Goal: Task Accomplishment & Management: Complete application form

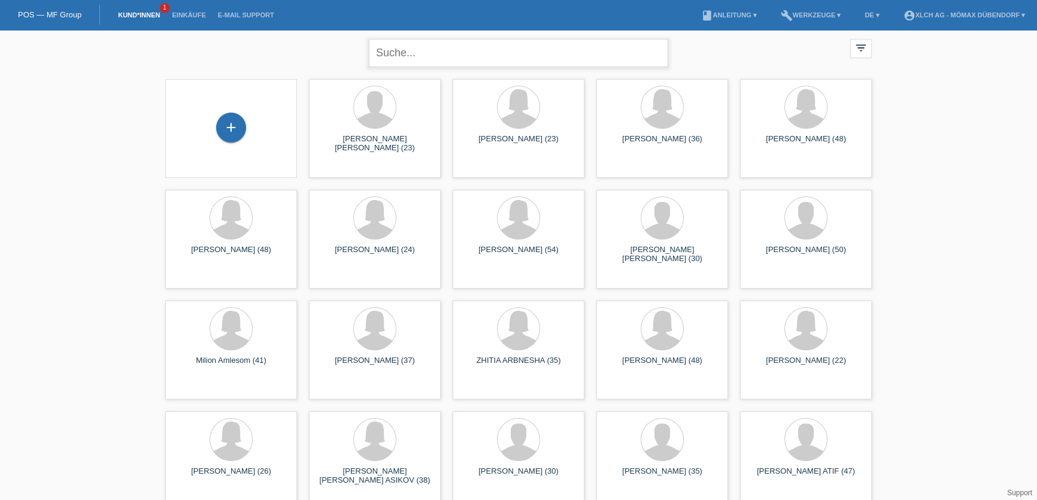
click at [425, 54] on input "text" at bounding box center [518, 53] width 299 height 28
type input "MINIRE"
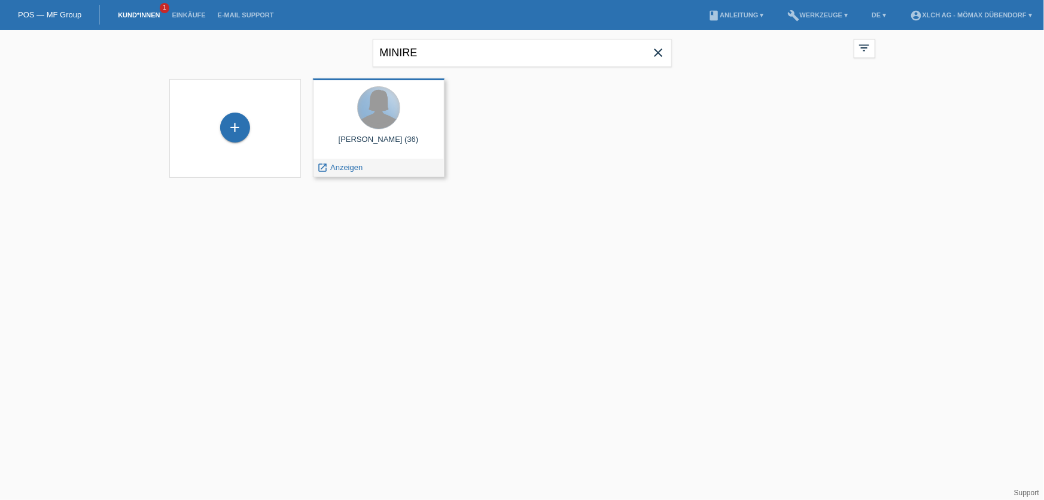
click at [384, 124] on div at bounding box center [379, 108] width 42 height 42
click at [342, 168] on span "Anzeigen" at bounding box center [346, 167] width 32 height 9
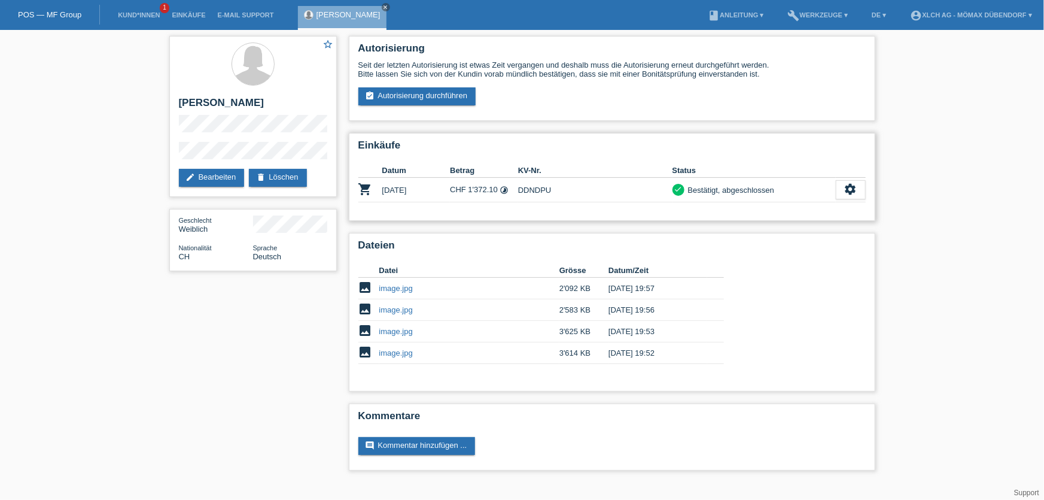
drag, startPoint x: 448, startPoint y: 194, endPoint x: 566, endPoint y: 194, distance: 117.9
click at [554, 194] on tr "shopping_cart 27.08.2025 CHF 1'372.10 timelapse DDNDPU check settings" at bounding box center [613, 190] width 508 height 25
click at [566, 194] on td "DDNDPU" at bounding box center [595, 190] width 154 height 25
drag, startPoint x: 470, startPoint y: 192, endPoint x: 497, endPoint y: 192, distance: 26.9
click at [497, 192] on td "CHF 1'372.10 timelapse" at bounding box center [484, 190] width 68 height 25
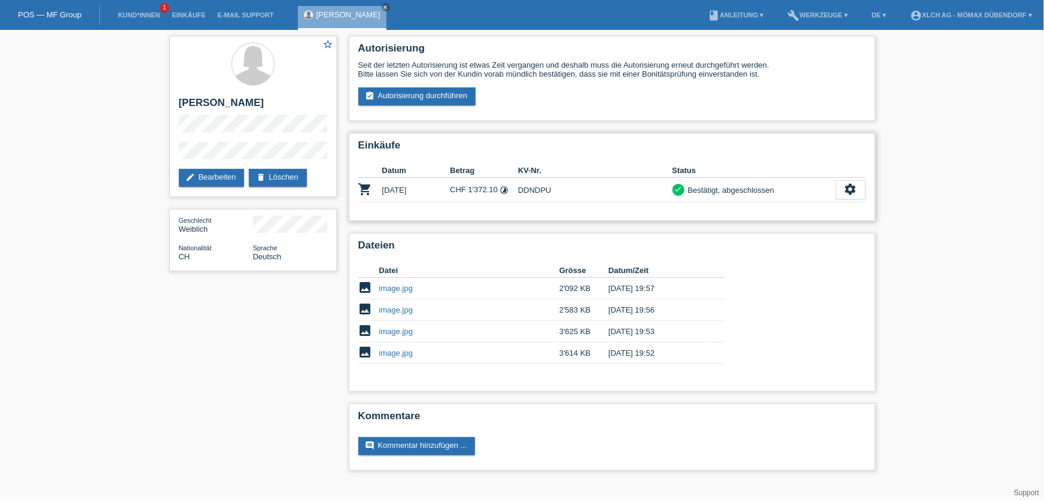
click at [479, 193] on td "CHF 1'372.10 timelapse" at bounding box center [484, 190] width 68 height 25
drag, startPoint x: 648, startPoint y: 192, endPoint x: 778, endPoint y: 190, distance: 130.5
click at [778, 190] on tr "shopping_cart 27.08.2025 CHF 1'372.10 timelapse DDNDPU check settings" at bounding box center [613, 190] width 508 height 25
click at [778, 190] on div "check Bestätigt, abgeschlossen" at bounding box center [754, 190] width 163 height 13
drag, startPoint x: 462, startPoint y: 190, endPoint x: 591, endPoint y: 192, distance: 128.7
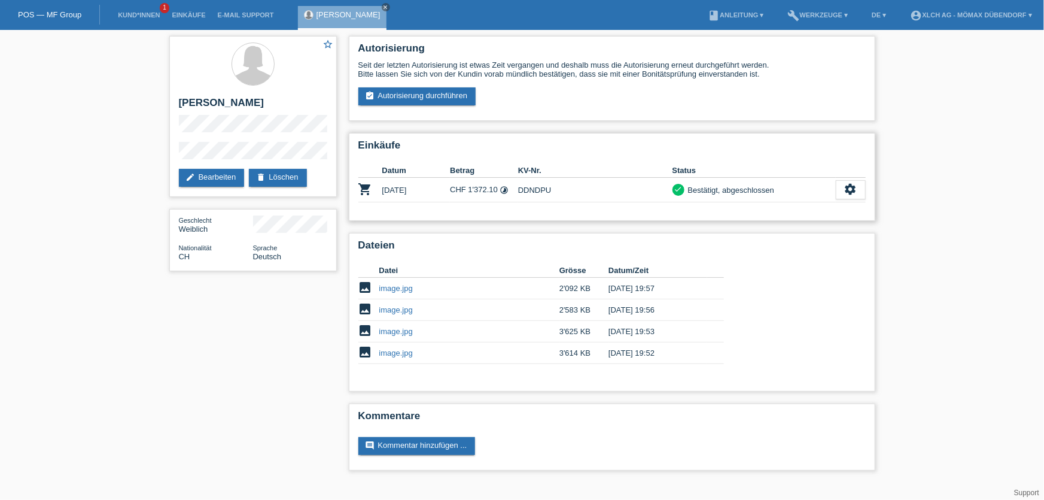
click at [591, 192] on tr "shopping_cart 27.08.2025 CHF 1'372.10 timelapse DDNDPU check settings" at bounding box center [613, 190] width 508 height 25
click at [591, 192] on td "DDNDPU" at bounding box center [595, 190] width 154 height 25
click at [426, 94] on link "assignment_turned_in Autorisierung durchführen" at bounding box center [418, 96] width 118 height 18
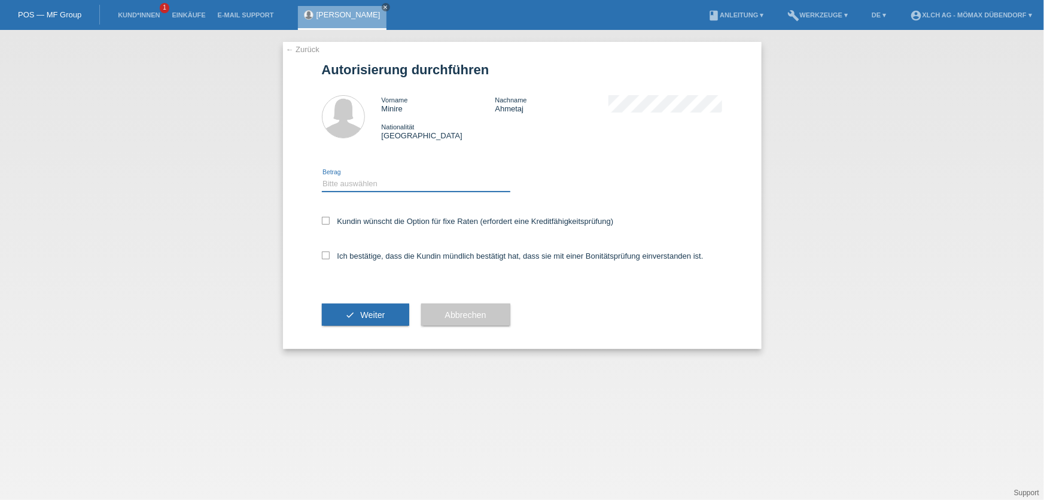
click at [361, 179] on select "Bitte auswählen CHF 1.00 - CHF 499.00 CHF 500.00 - CHF 1'999.00 CHF 2'000.00 - …" at bounding box center [416, 184] width 189 height 14
select select "2"
click at [322, 177] on select "Bitte auswählen CHF 1.00 - CHF 499.00 CHF 500.00 - CHF 1'999.00 CHF 2'000.00 - …" at bounding box center [416, 184] width 189 height 14
click at [327, 227] on div "Kundin wünscht die Option für fixe Raten (erfordert eine Kreditfähigkeitsprüfun…" at bounding box center [522, 222] width 401 height 35
drag, startPoint x: 329, startPoint y: 247, endPoint x: 329, endPoint y: 255, distance: 8.4
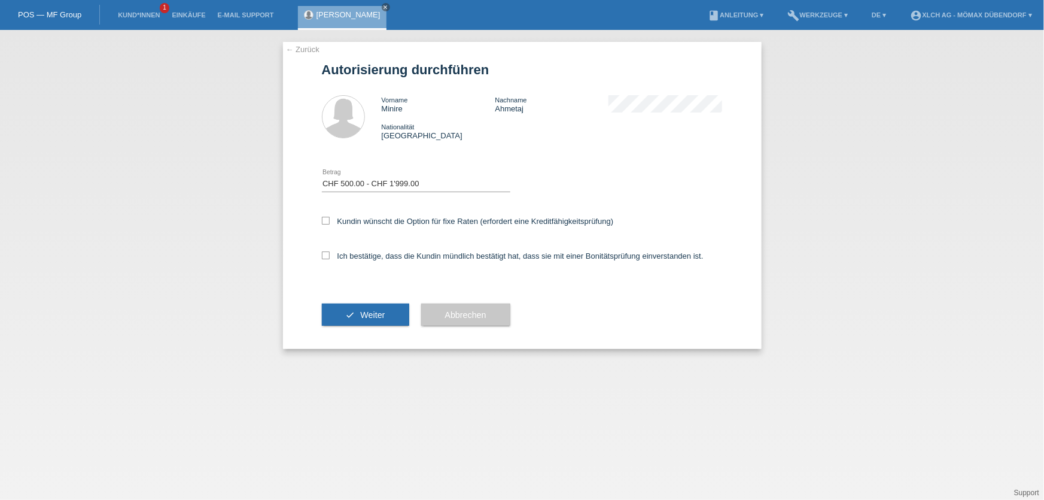
click at [329, 248] on div "Ich bestätige, dass die Kundin mündlich bestätigt hat, dass sie mit einer Bonit…" at bounding box center [522, 259] width 401 height 41
click at [321, 222] on div "← Zurück Autorisierung durchführen Vorname Minire Nachname Ahmetaj Nationalität…" at bounding box center [522, 195] width 479 height 307
click at [329, 224] on label "Kundin wünscht die Option für fixe Raten (erfordert eine Kreditfähigkeitsprüfun…" at bounding box center [468, 221] width 292 height 9
click at [329, 224] on input "Kundin wünscht die Option für fixe Raten (erfordert eine Kreditfähigkeitsprüfun…" at bounding box center [326, 221] width 8 height 8
checkbox input "true"
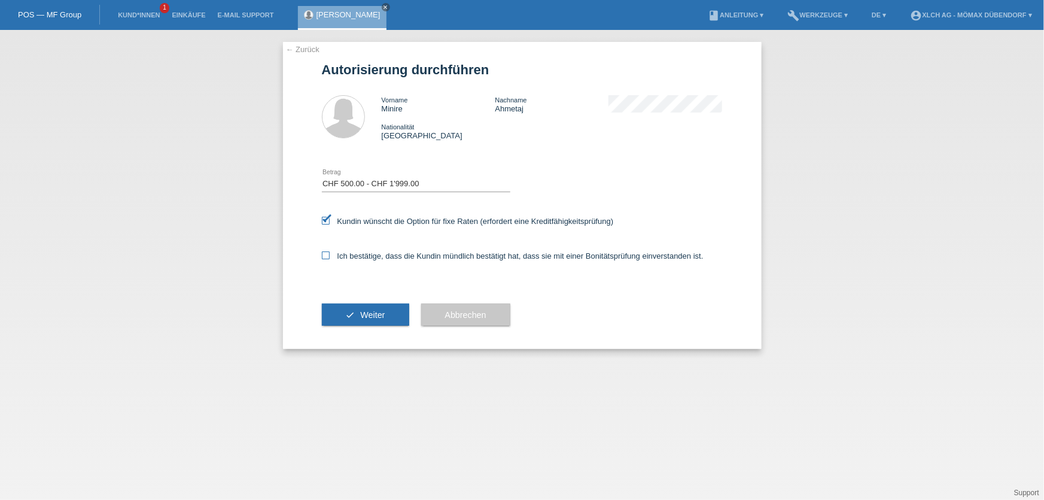
click at [327, 253] on icon at bounding box center [326, 255] width 8 height 8
click at [327, 253] on input "Ich bestätige, dass die Kundin mündlich bestätigt hat, dass sie mit einer Bonit…" at bounding box center [326, 255] width 8 height 8
checkbox input "true"
drag, startPoint x: 359, startPoint y: 311, endPoint x: 378, endPoint y: 317, distance: 19.9
click at [363, 315] on button "check Weiter" at bounding box center [365, 314] width 87 height 23
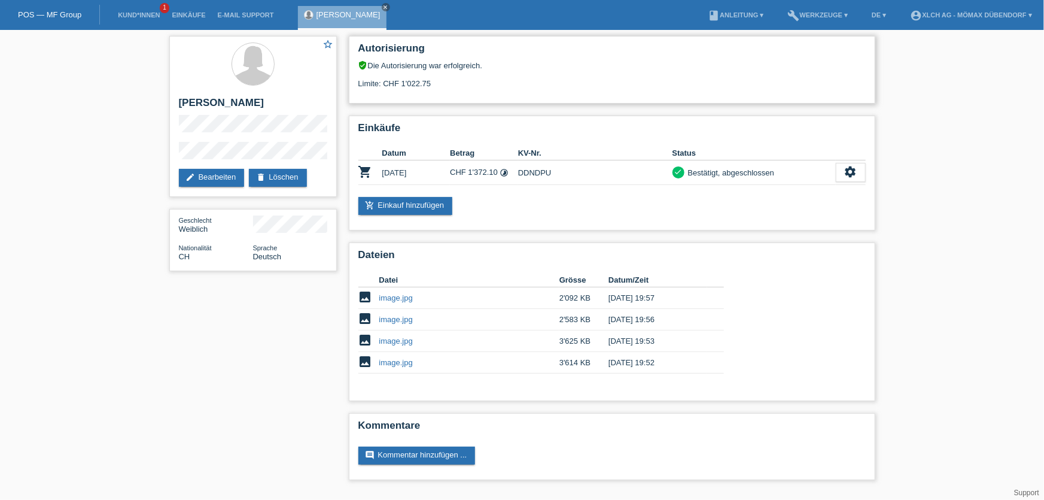
drag, startPoint x: 399, startPoint y: 83, endPoint x: 433, endPoint y: 81, distance: 34.2
click at [433, 81] on div "Limite: CHF 1'022.75" at bounding box center [613, 79] width 508 height 18
drag, startPoint x: 455, startPoint y: 84, endPoint x: 462, endPoint y: 84, distance: 7.2
click at [461, 84] on div "Limite: CHF 1'022.75" at bounding box center [613, 79] width 508 height 18
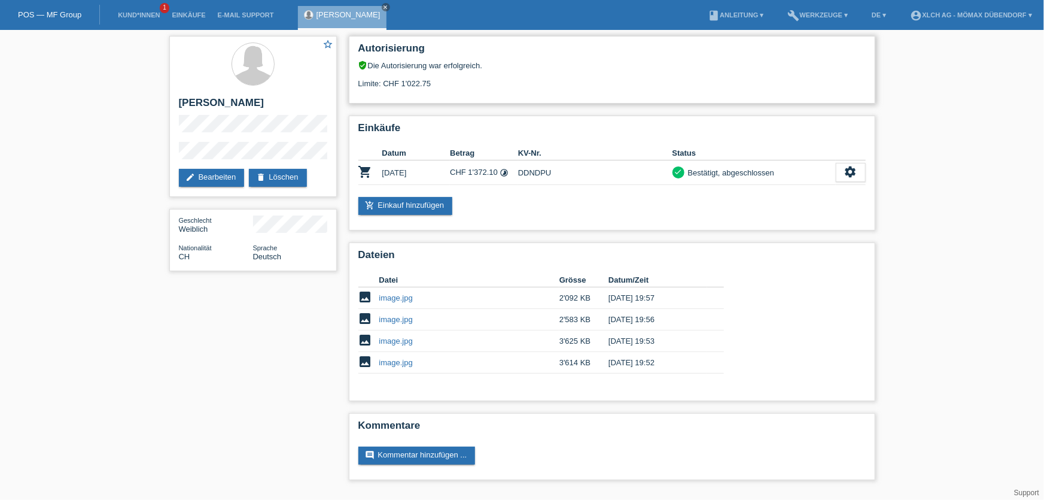
click at [462, 84] on div "Limite: CHF 1'022.75" at bounding box center [613, 79] width 508 height 18
click at [400, 170] on td "[DATE]" at bounding box center [416, 172] width 68 height 25
click at [841, 174] on div "settings" at bounding box center [851, 172] width 30 height 19
click at [851, 170] on icon "settings" at bounding box center [851, 171] width 13 height 13
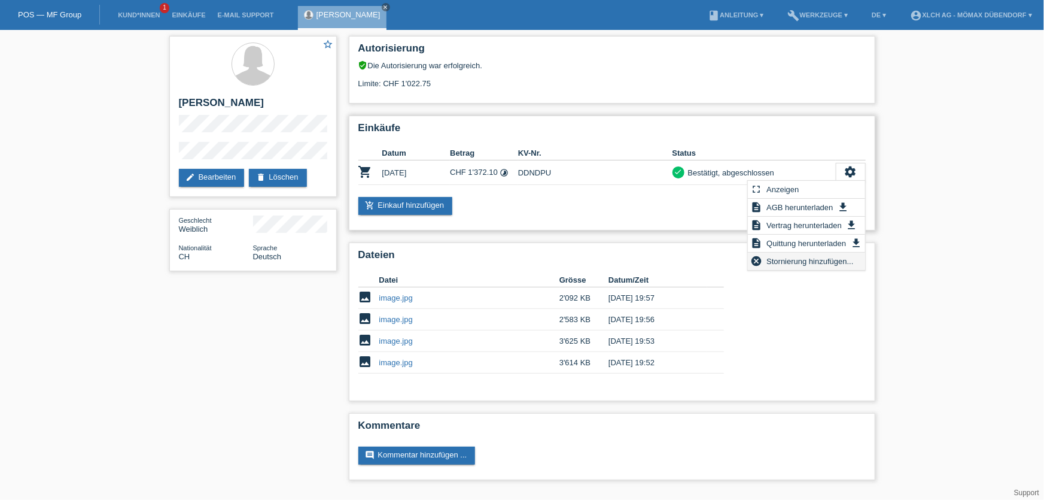
click at [823, 266] on span "Stornierung hinzufügen..." at bounding box center [810, 261] width 90 height 14
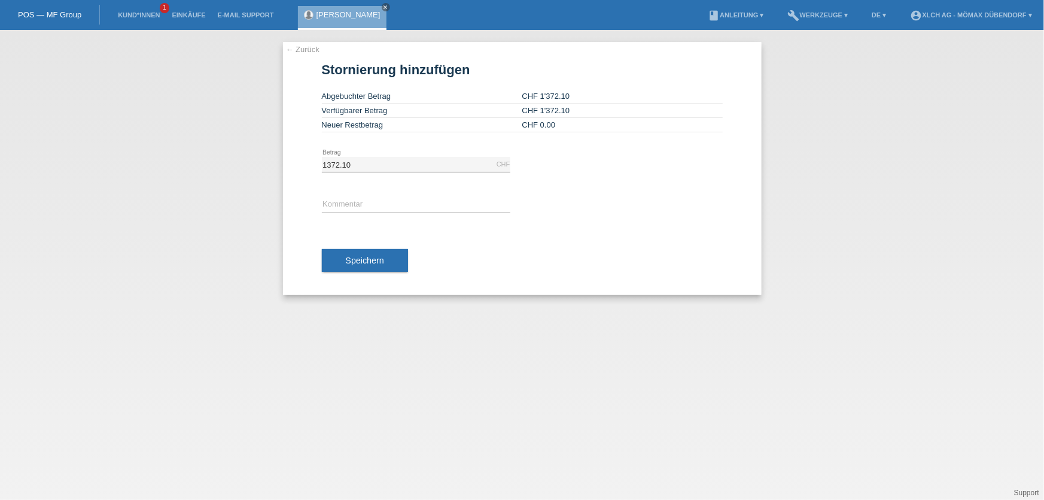
click at [305, 47] on link "← Zurück" at bounding box center [303, 49] width 34 height 9
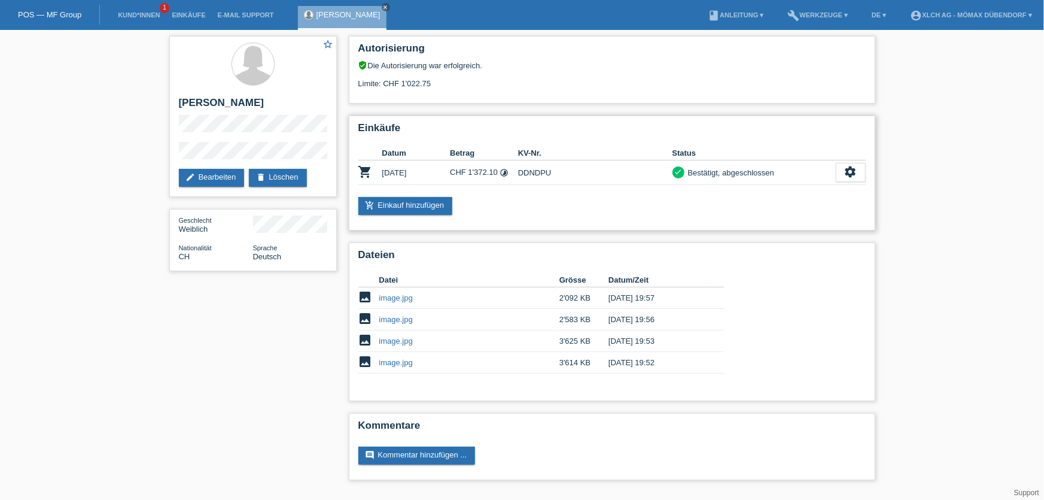
click at [529, 207] on div "add_shopping_cart Einkauf hinzufügen" at bounding box center [613, 206] width 508 height 18
click at [724, 12] on link "book Anleitung ▾" at bounding box center [736, 14] width 68 height 7
click at [803, 47] on h2 "Autorisierung" at bounding box center [613, 51] width 508 height 18
click at [509, 168] on icon "timelapse" at bounding box center [504, 172] width 9 height 9
click at [503, 187] on div "Einkäufe Datum Betrag KV-Nr. Status shopping_cart [DATE] CHF 1'372.10 timelapse" at bounding box center [612, 173] width 527 height 115
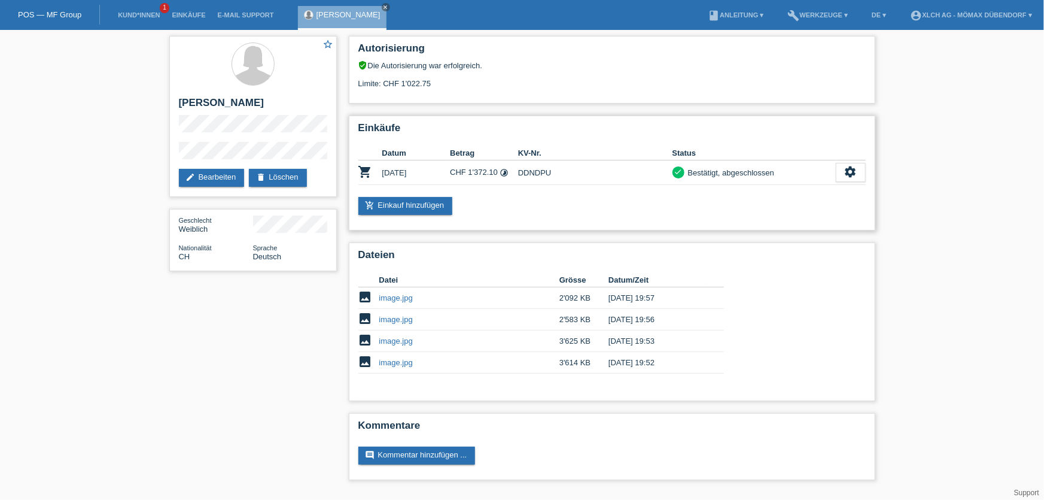
click at [681, 172] on icon "check" at bounding box center [679, 172] width 8 height 8
click at [615, 171] on td "DDNDPU" at bounding box center [595, 172] width 154 height 25
click at [869, 174] on div "Einkäufe Datum Betrag KV-Nr. Status shopping_cart [DATE] CHF 1'372.10 timelapse" at bounding box center [612, 173] width 527 height 115
click at [845, 173] on icon "settings" at bounding box center [851, 171] width 13 height 13
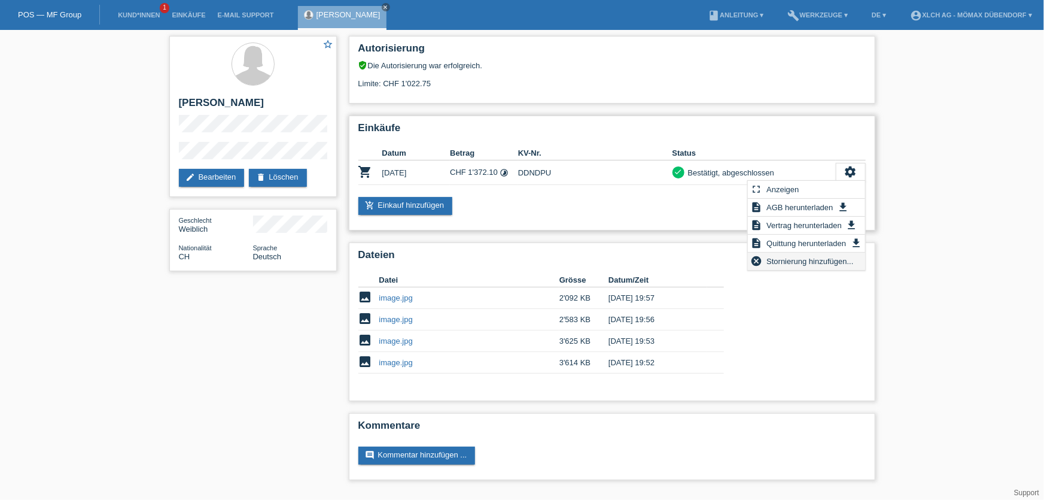
click at [766, 262] on span "Stornierung hinzufügen..." at bounding box center [810, 261] width 90 height 14
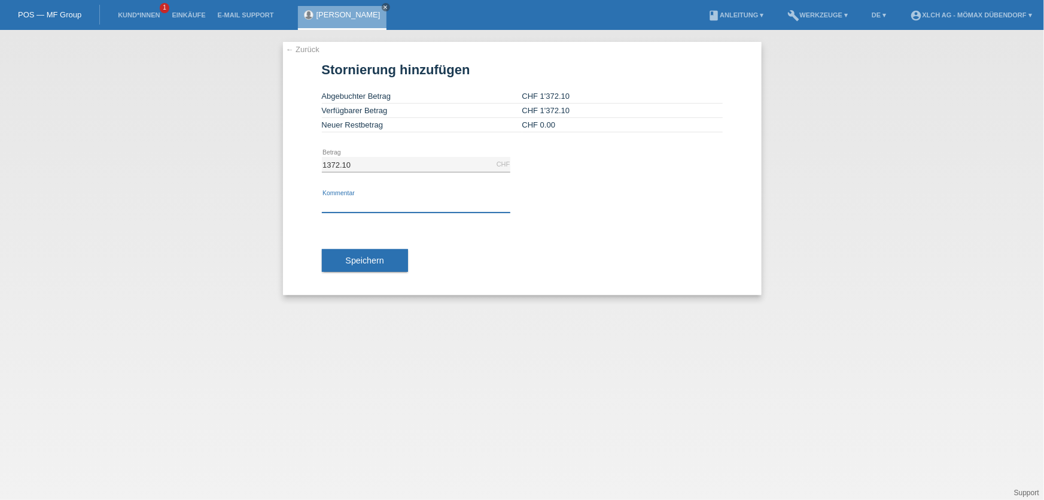
click at [349, 198] on input "text" at bounding box center [416, 205] width 189 height 15
type input "N"
type input "NEUER AUFTRAG ERSTELLT"
click at [367, 260] on span "Speichern" at bounding box center [365, 261] width 38 height 10
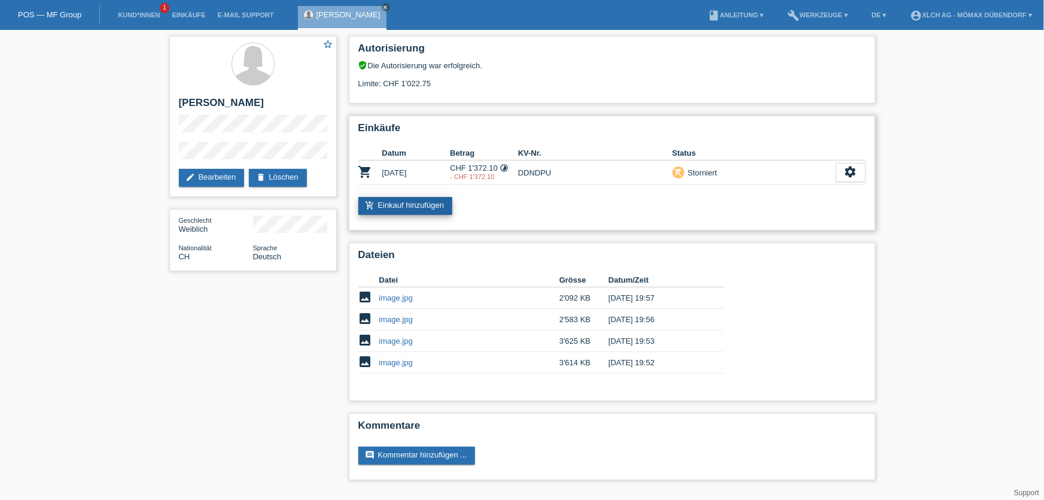
drag, startPoint x: 395, startPoint y: 206, endPoint x: 414, endPoint y: 212, distance: 19.5
click at [395, 207] on link "add_shopping_cart Einkauf hinzufügen" at bounding box center [406, 206] width 95 height 18
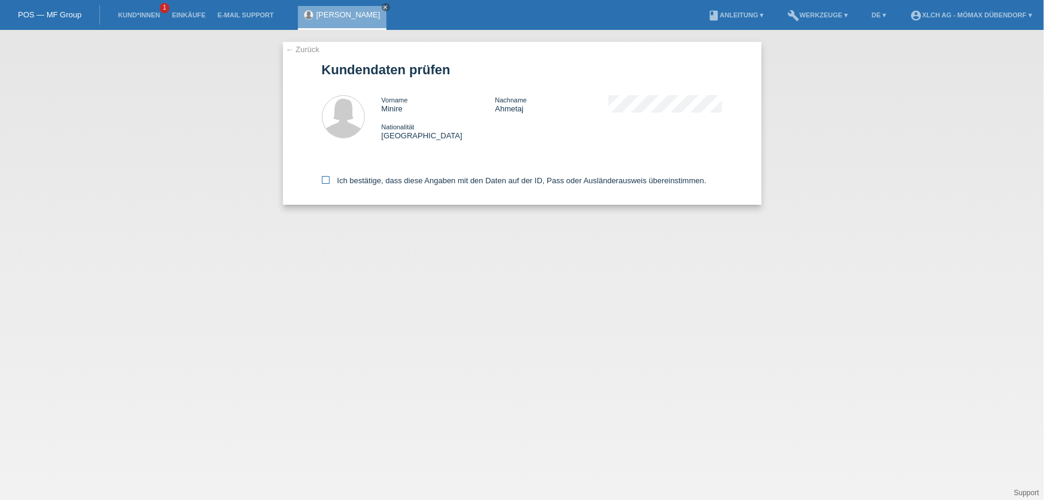
click at [332, 177] on label "Ich bestätige, dass diese Angaben mit den Daten auf der ID, Pass oder Ausländer…" at bounding box center [514, 180] width 385 height 9
click at [330, 177] on input "Ich bestätige, dass diese Angaben mit den Daten auf der ID, Pass oder Ausländer…" at bounding box center [326, 180] width 8 height 8
checkbox input "true"
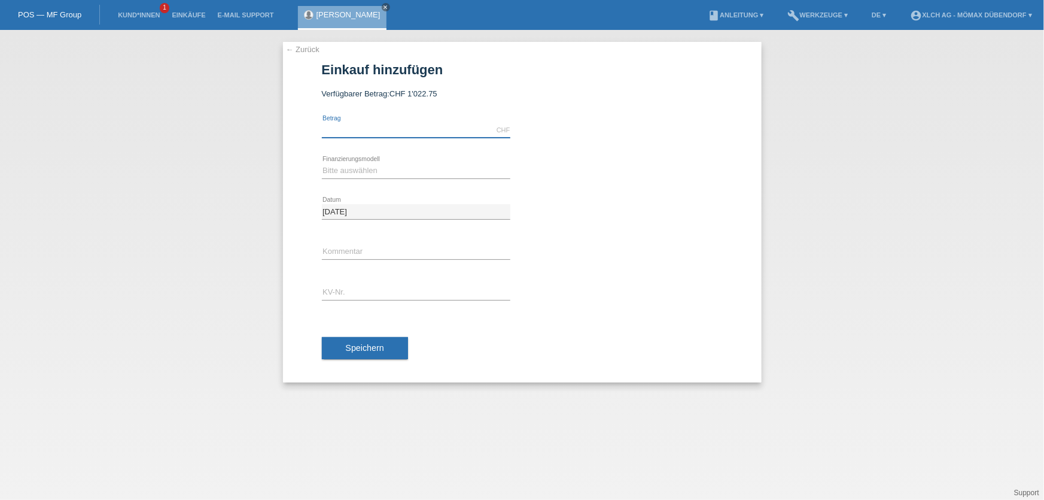
click at [360, 132] on input "text" at bounding box center [416, 130] width 189 height 15
type input "1928.50"
click at [393, 177] on select "Bitte auswählen Kauf auf Rechnung mit Teilzahlungsoption Fixe Raten - Zinsübern…" at bounding box center [416, 170] width 189 height 14
select select "113"
click at [322, 163] on select "Bitte auswählen Kauf auf Rechnung mit Teilzahlungsoption Fixe Raten - Zinsübern…" at bounding box center [416, 170] width 189 height 14
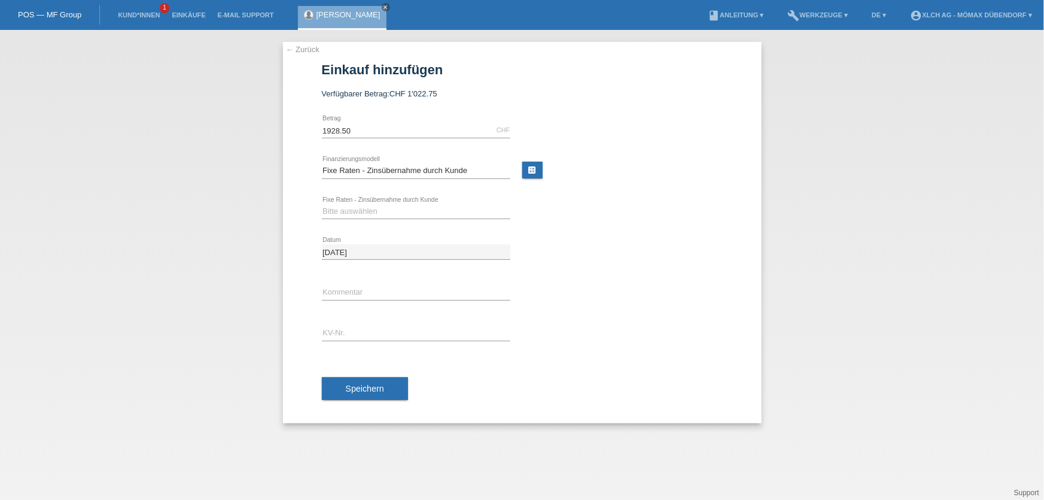
drag, startPoint x: 533, startPoint y: 164, endPoint x: 527, endPoint y: 174, distance: 11.6
click at [534, 164] on link "calculate" at bounding box center [533, 170] width 20 height 17
type input "1928.50"
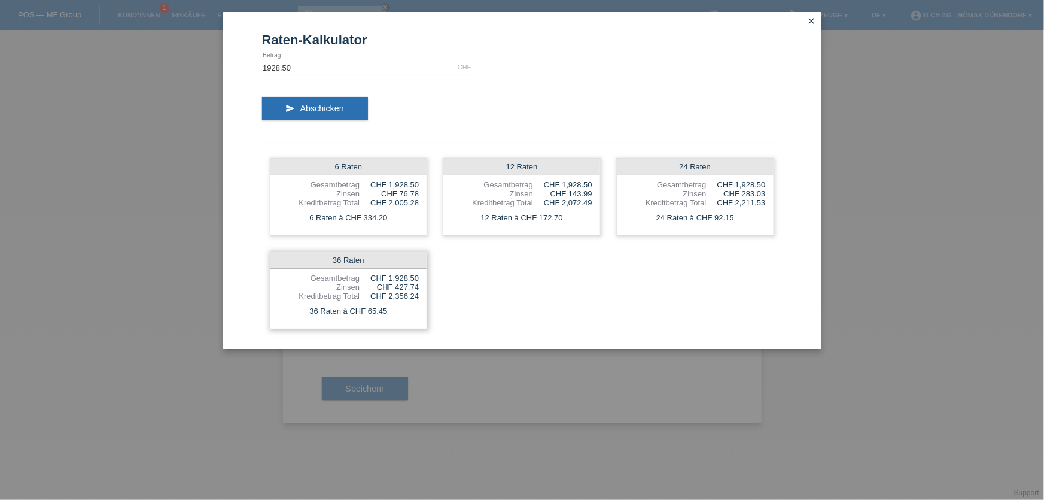
click at [366, 314] on div "36 Raten à CHF 65.45" at bounding box center [349, 311] width 157 height 16
click at [808, 16] on icon "close" at bounding box center [812, 21] width 10 height 10
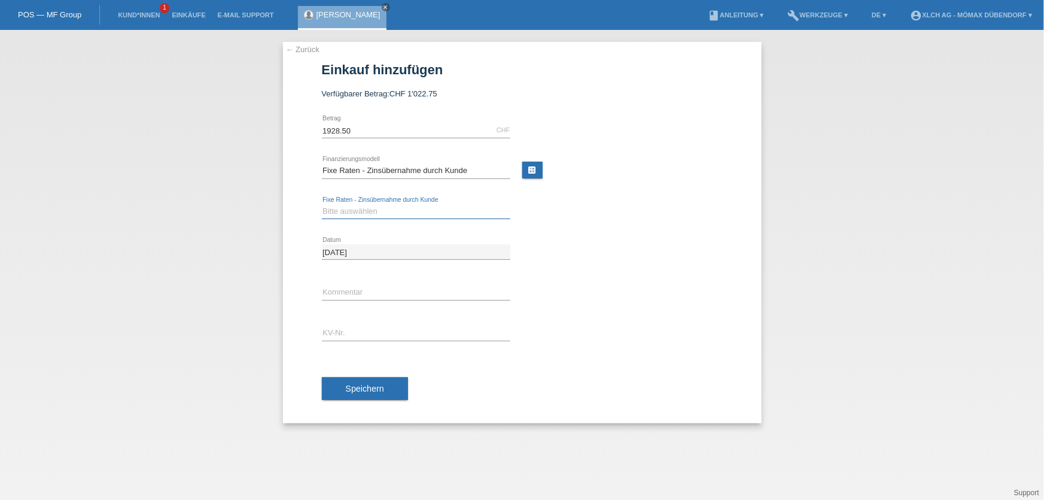
click at [444, 211] on select "Bitte auswählen 6 Raten 12 Raten 24 Raten 36 Raten" at bounding box center [416, 211] width 189 height 14
select select "327"
click at [322, 204] on select "Bitte auswählen 6 Raten 12 Raten 24 Raten 36 Raten" at bounding box center [416, 211] width 189 height 14
click at [360, 332] on input "text" at bounding box center [416, 333] width 189 height 15
type input "DDNDW1"
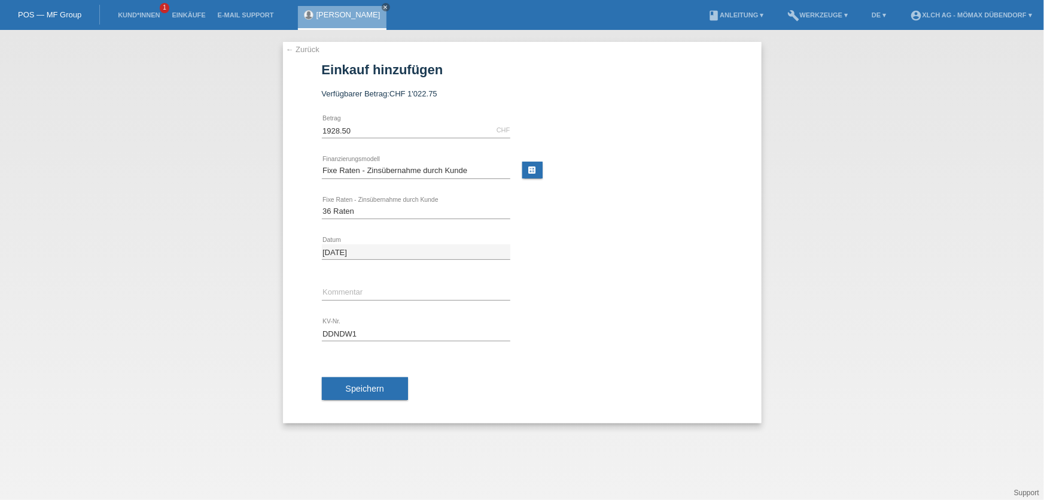
click at [346, 372] on div "Speichern" at bounding box center [522, 388] width 401 height 69
click at [350, 384] on span "Speichern" at bounding box center [365, 389] width 38 height 10
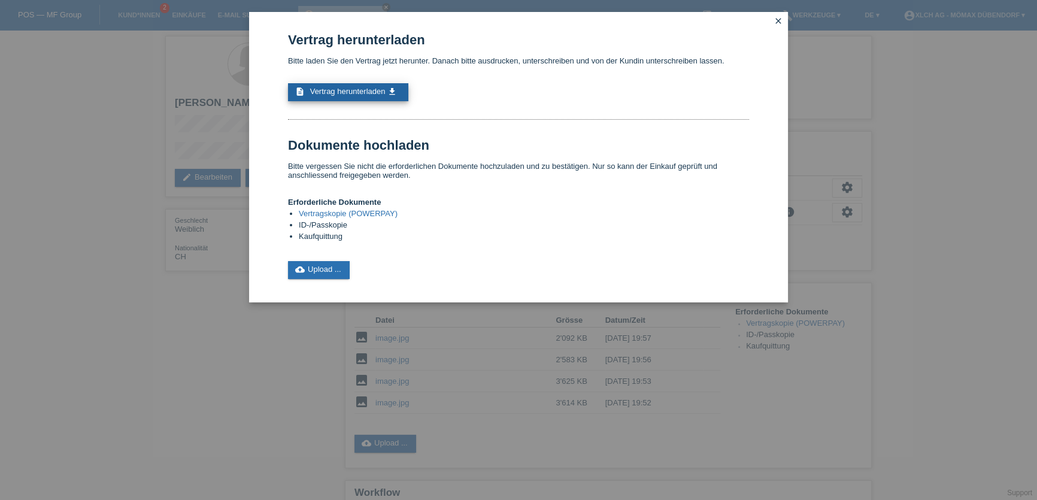
click at [341, 93] on span "Vertrag herunterladen" at bounding box center [347, 91] width 75 height 9
click at [318, 264] on link "cloud_upload Upload ..." at bounding box center [319, 270] width 62 height 18
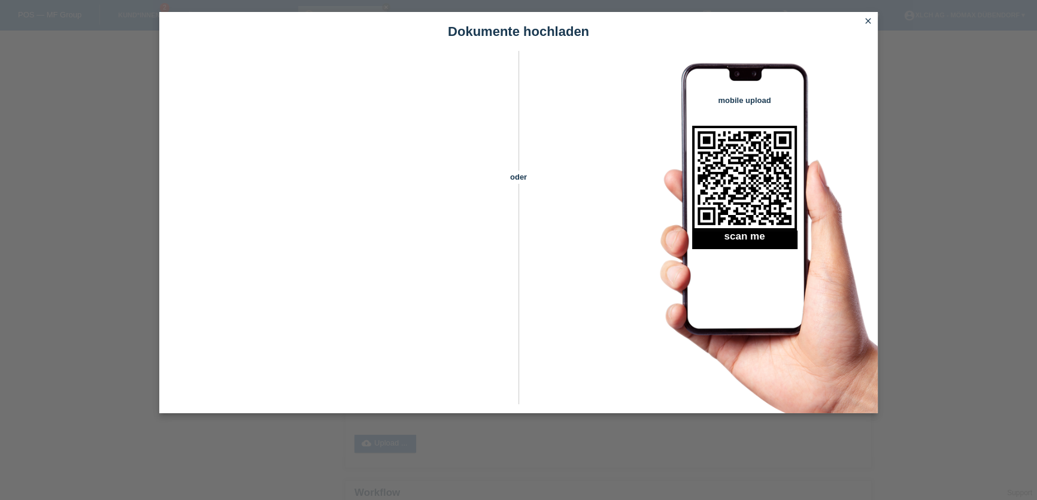
click at [874, 21] on link "close" at bounding box center [868, 22] width 16 height 14
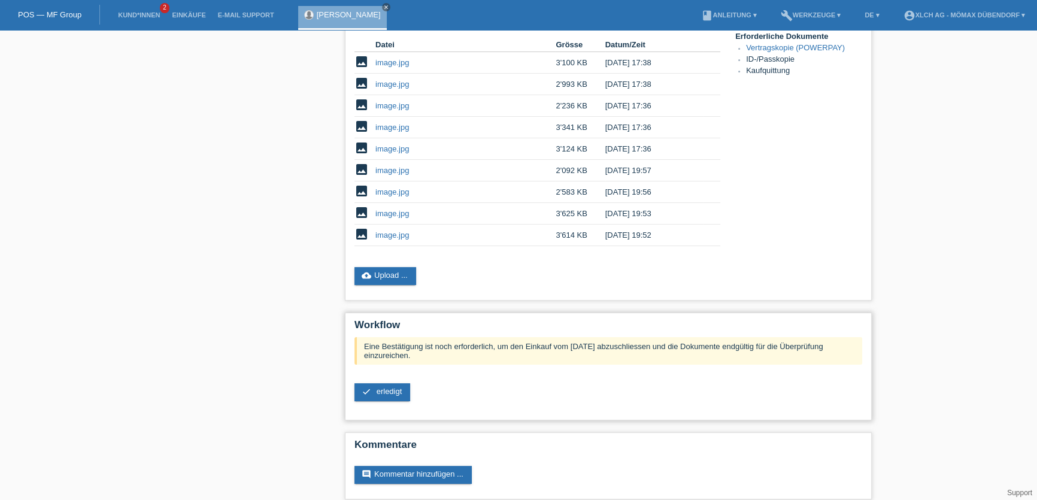
scroll to position [277, 0]
click at [394, 387] on link "check erledigt" at bounding box center [382, 391] width 56 height 18
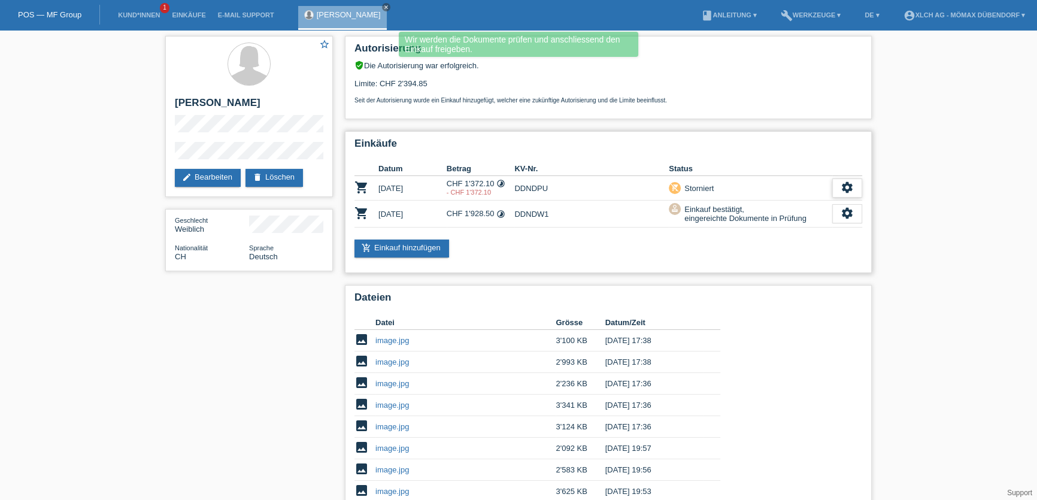
drag, startPoint x: 849, startPoint y: 182, endPoint x: 854, endPoint y: 186, distance: 6.5
click at [849, 182] on icon "settings" at bounding box center [846, 187] width 13 height 13
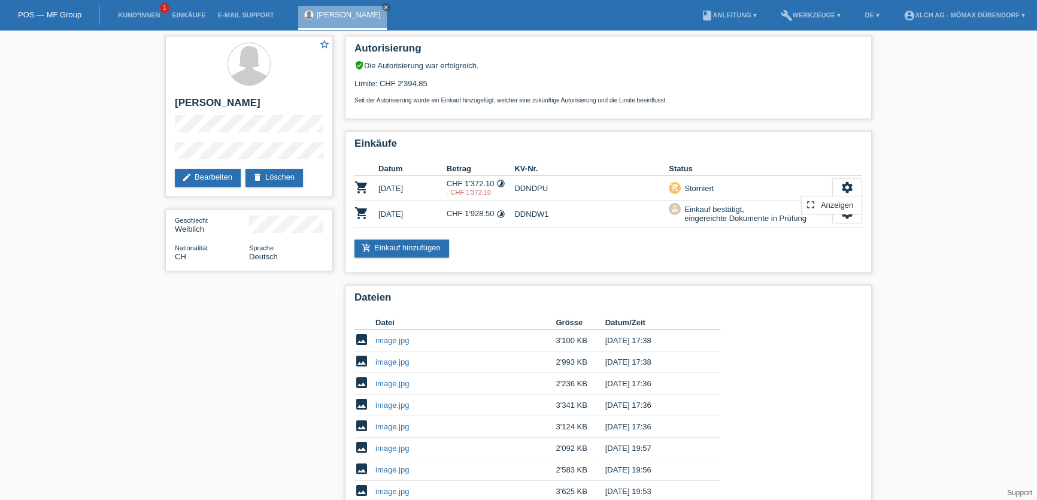
click at [548, 273] on div "Autorisierung verified_user Die Autorisierung war erfolgreich. Limite: CHF 2'39…" at bounding box center [608, 353] width 539 height 646
click at [138, 11] on li "Kund*innen 1" at bounding box center [139, 15] width 54 height 31
click at [383, 6] on icon "close" at bounding box center [386, 7] width 6 height 6
click at [145, 15] on link "Kund*innen" at bounding box center [139, 14] width 54 height 7
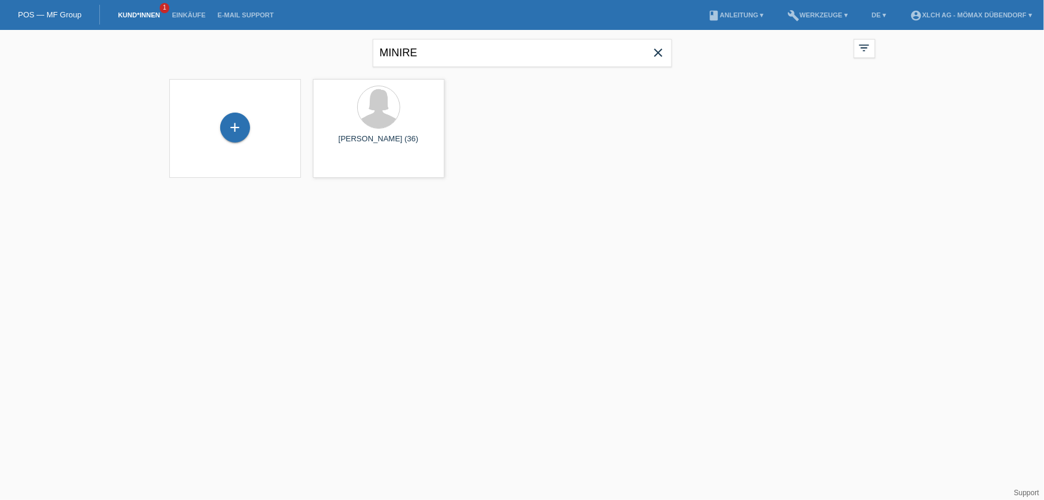
click at [660, 60] on span "close" at bounding box center [659, 54] width 24 height 18
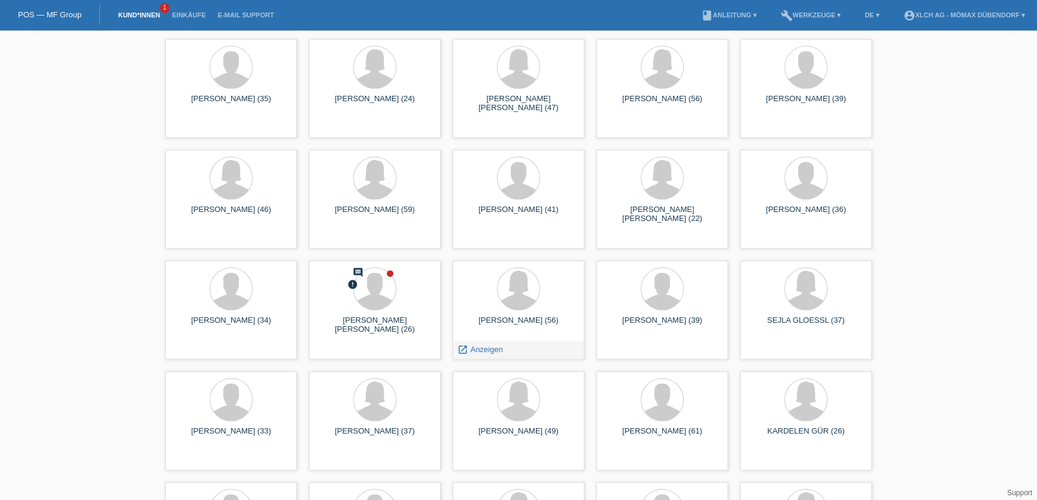
scroll to position [2137, 0]
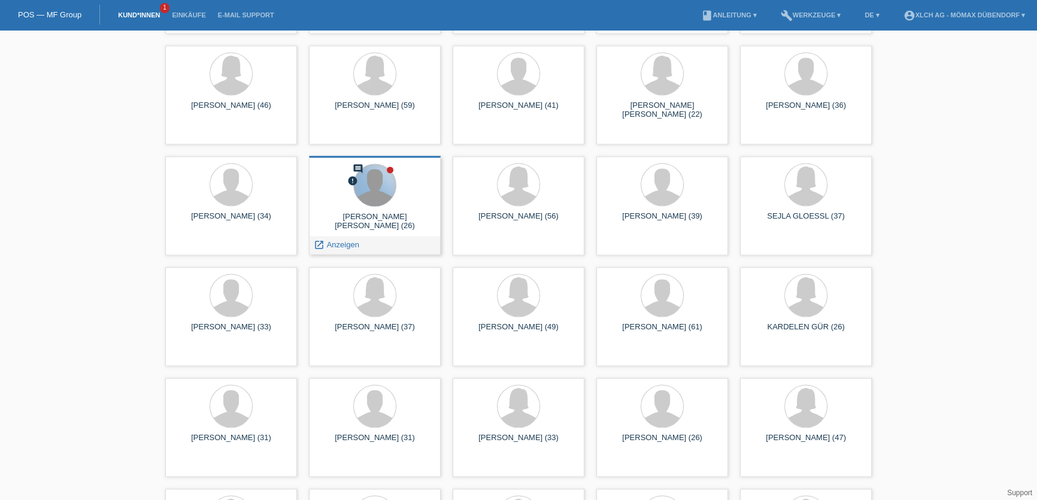
click at [385, 192] on div at bounding box center [375, 185] width 42 height 42
click at [345, 247] on span "Anzeigen" at bounding box center [343, 244] width 32 height 9
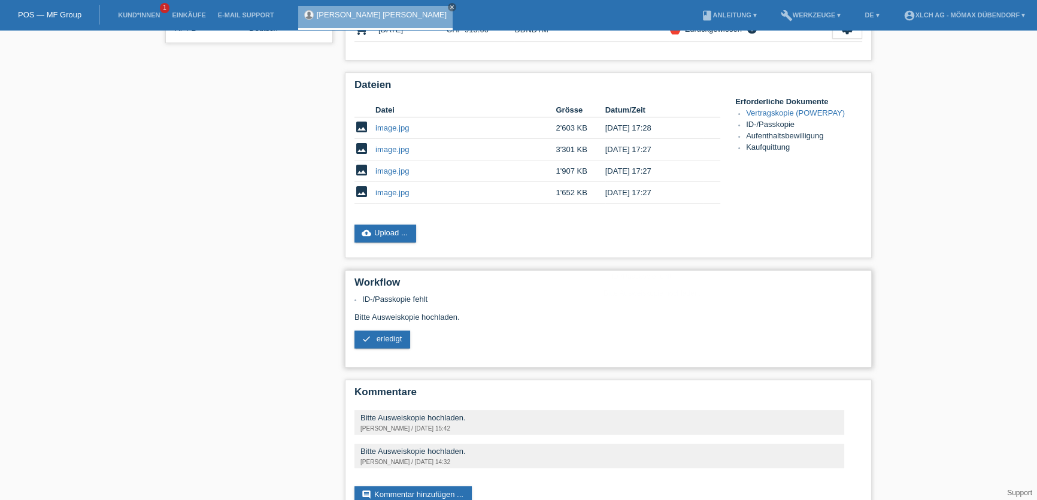
scroll to position [263, 0]
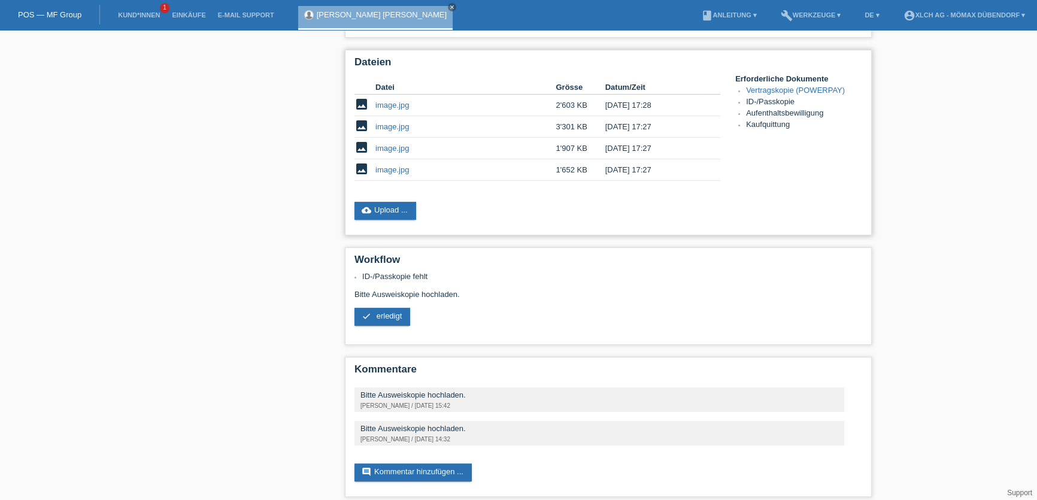
click at [388, 167] on link "image.jpg" at bounding box center [392, 169] width 34 height 9
click at [395, 116] on td "image.jpg" at bounding box center [465, 127] width 180 height 22
click at [397, 122] on link "image.jpg" at bounding box center [392, 126] width 34 height 9
click at [385, 127] on td "image.jpg" at bounding box center [465, 127] width 180 height 22
click at [389, 122] on link "image.jpg" at bounding box center [392, 126] width 34 height 9
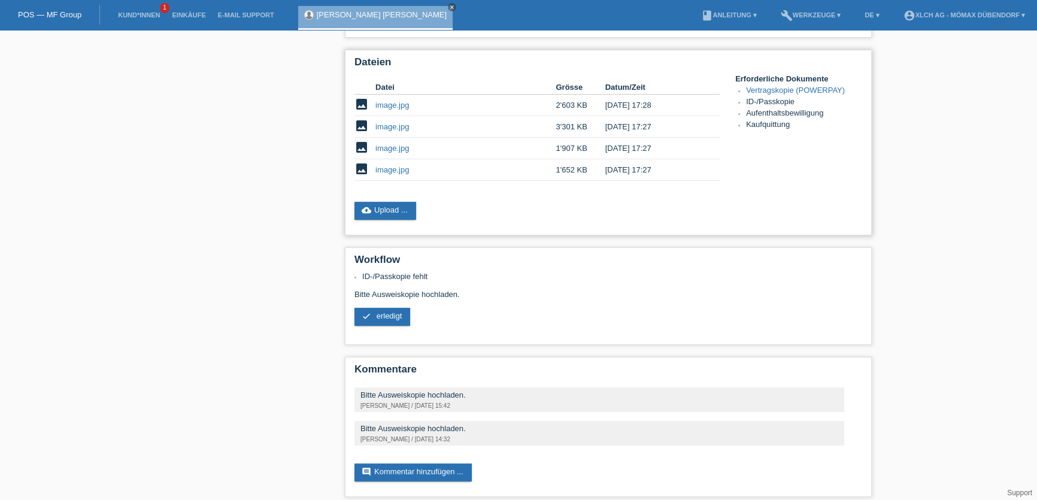
click at [398, 102] on link "image.jpg" at bounding box center [392, 105] width 34 height 9
click at [390, 165] on link "image.jpg" at bounding box center [392, 169] width 34 height 9
drag, startPoint x: 372, startPoint y: 285, endPoint x: 473, endPoint y: 283, distance: 101.2
click at [473, 283] on div "ID-/Passkopie fehlt Bitte Ausweiskopie hochladen. check erledigt" at bounding box center [608, 303] width 508 height 63
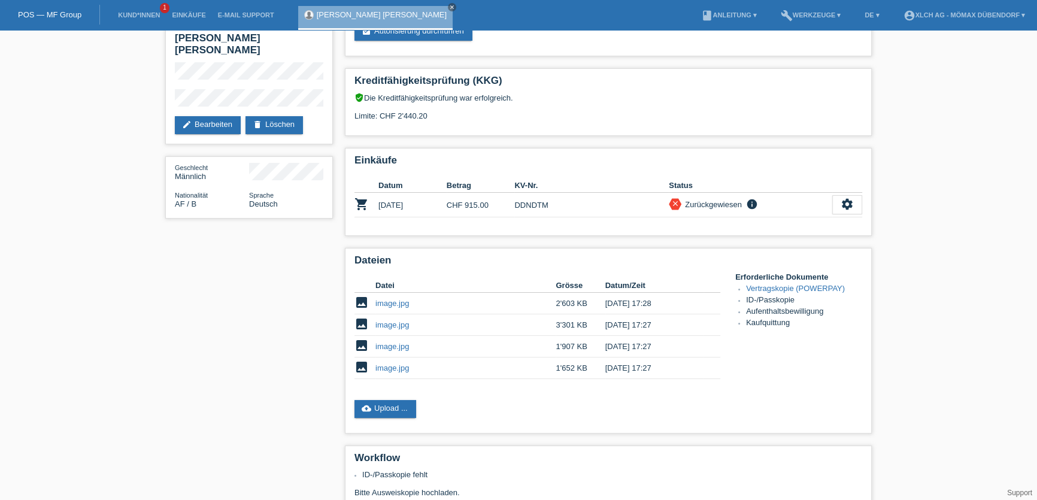
scroll to position [0, 0]
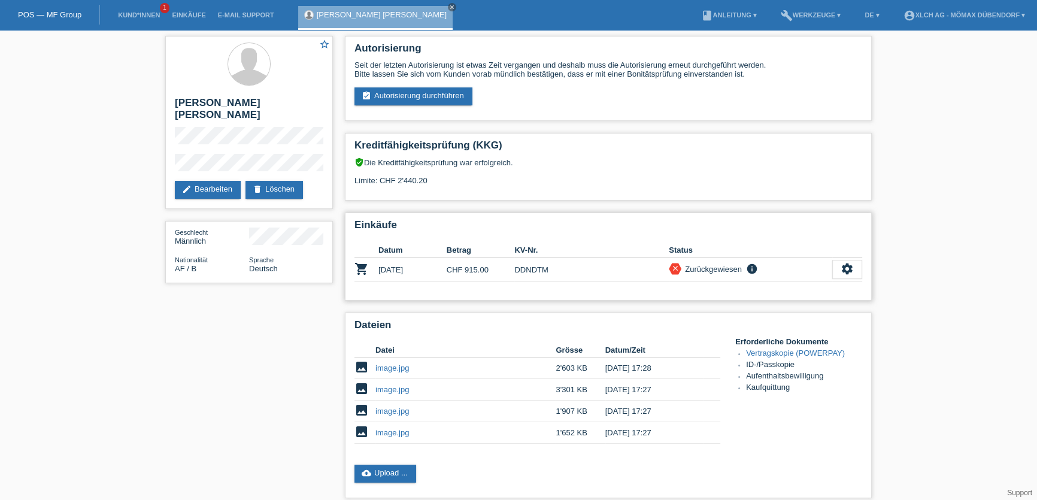
click at [530, 265] on td "DDNDTM" at bounding box center [591, 269] width 154 height 25
copy td "DDNDTM"
